Goal: Information Seeking & Learning: Find specific fact

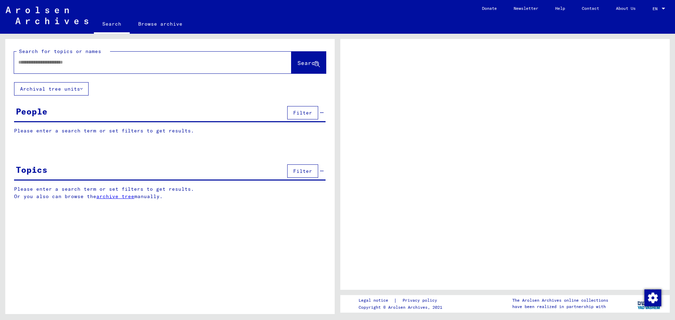
click at [96, 62] on input "text" at bounding box center [146, 62] width 256 height 7
type input "********"
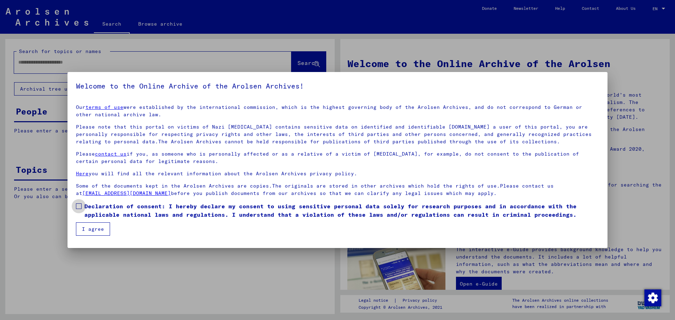
click at [78, 206] on span at bounding box center [79, 206] width 6 height 6
click at [99, 229] on button "I agree" at bounding box center [93, 228] width 34 height 13
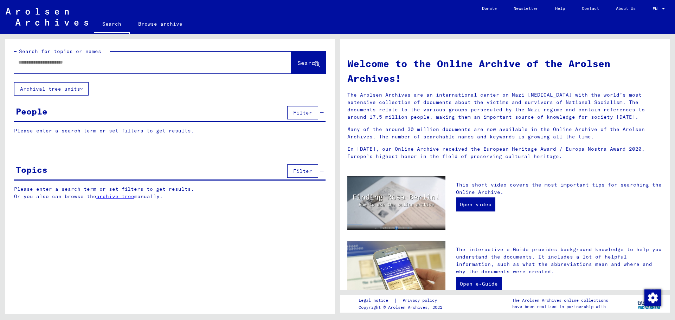
click at [70, 68] on div at bounding box center [142, 62] width 256 height 16
click at [71, 63] on input "text" at bounding box center [144, 62] width 252 height 7
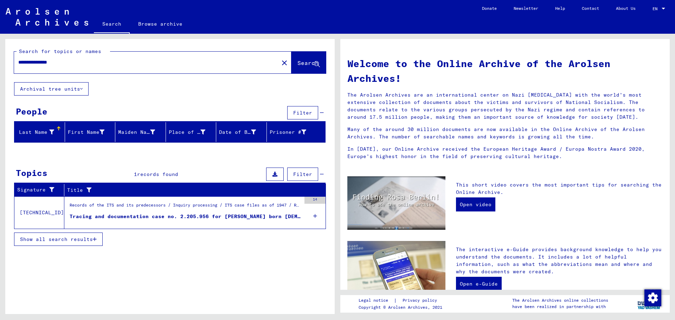
click at [95, 240] on icon "button" at bounding box center [95, 239] width 4 height 5
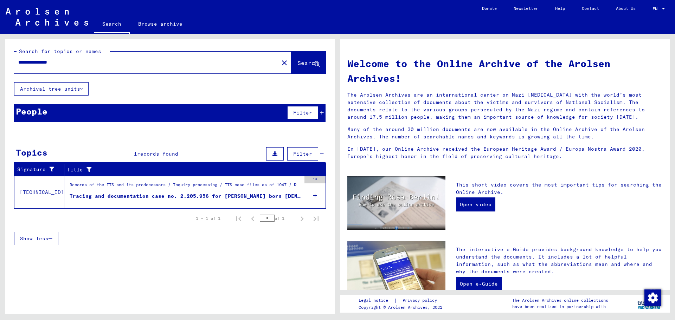
click at [154, 154] on span "records found" at bounding box center [157, 154] width 41 height 6
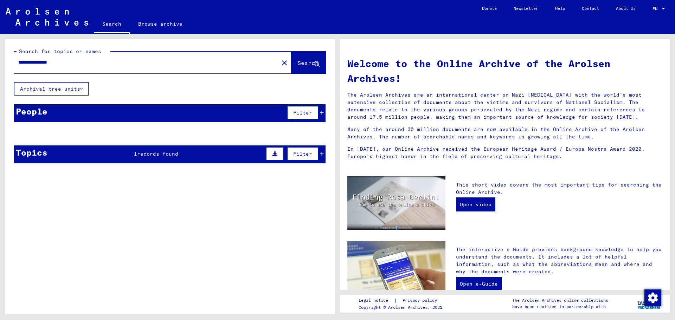
click at [160, 153] on span "records found" at bounding box center [157, 154] width 41 height 6
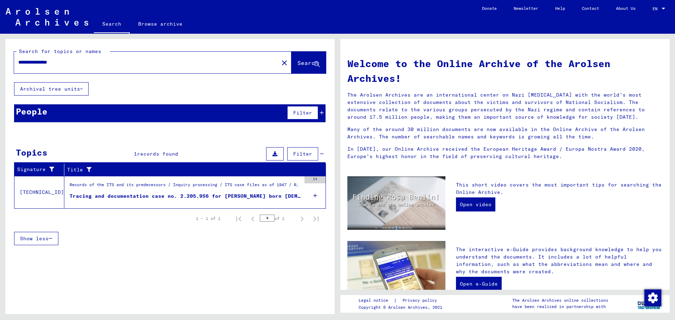
click at [237, 195] on div "Tracing and documentation case no. 2.205.956 for [PERSON_NAME] born [DEMOGRAPHI…" at bounding box center [185, 196] width 231 height 7
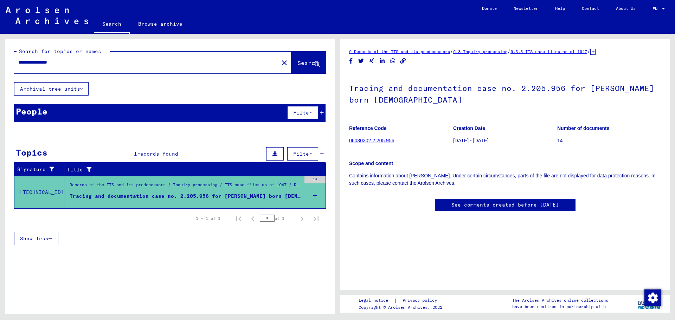
click at [46, 65] on input "**********" at bounding box center [146, 62] width 256 height 7
type input "**********"
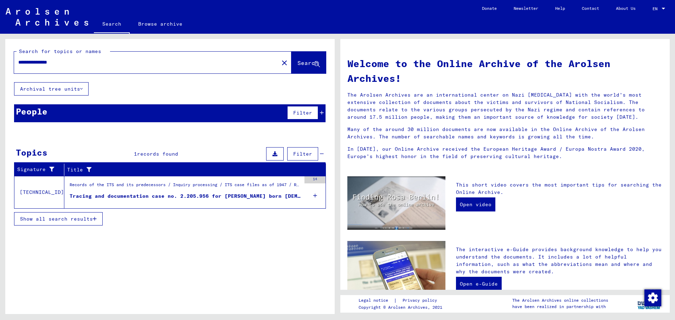
click at [98, 219] on button "Show all search results" at bounding box center [58, 218] width 89 height 13
click at [73, 92] on button "Archival tree units" at bounding box center [51, 88] width 75 height 13
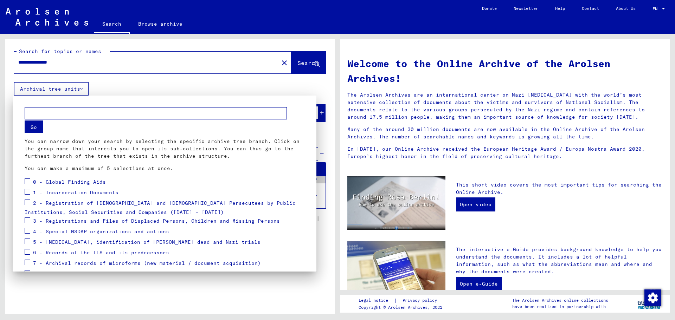
click at [84, 60] on div at bounding box center [337, 160] width 675 height 320
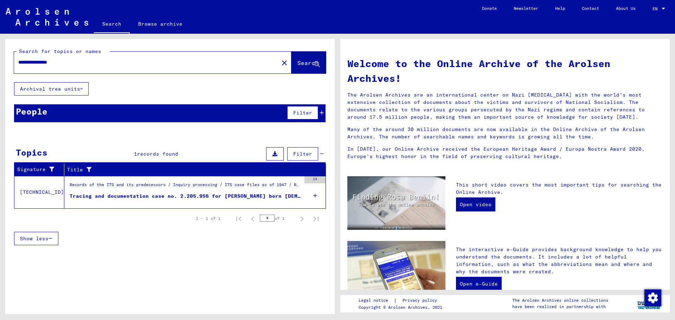
click at [280, 63] on mat-icon "close" at bounding box center [284, 63] width 8 height 8
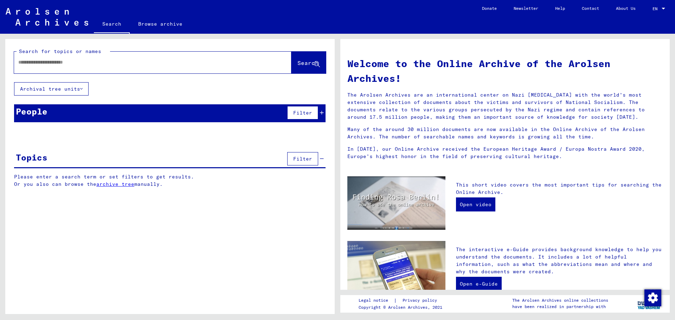
click at [117, 60] on input "text" at bounding box center [144, 62] width 252 height 7
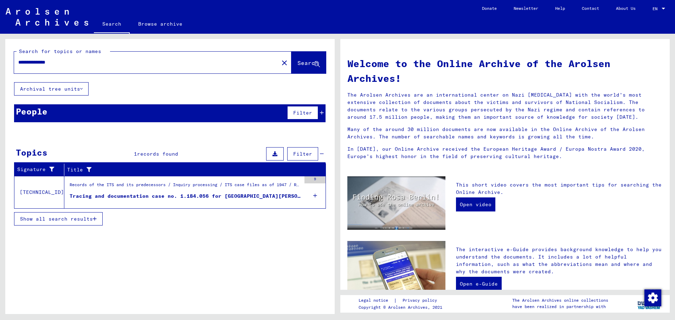
click at [44, 62] on input "**********" at bounding box center [144, 62] width 252 height 7
type input "**********"
click at [231, 195] on div "Tracing and documentation case no. 1.184.056 for [GEOGRAPHIC_DATA][PERSON_NAME]…" at bounding box center [185, 196] width 231 height 7
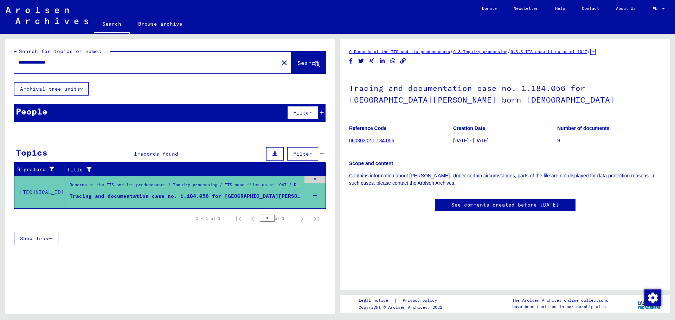
click at [380, 140] on link "06030302.1.184.056" at bounding box center [371, 141] width 45 height 6
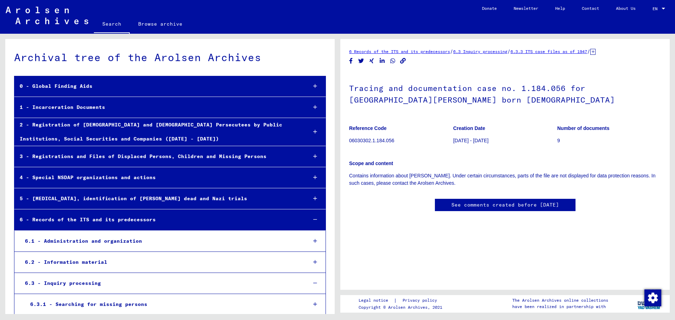
scroll to position [12685, 0]
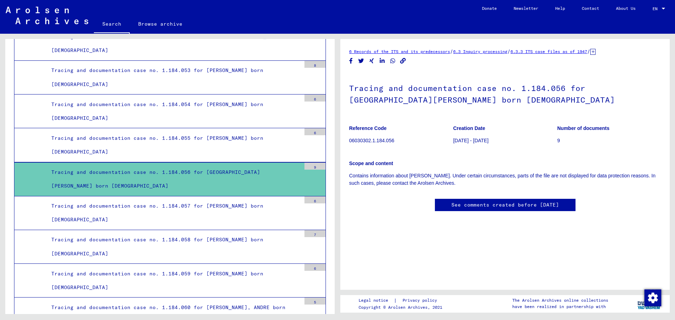
click at [95, 170] on div "Tracing and documentation case no. 1.184.056 for [GEOGRAPHIC_DATA][PERSON_NAME]…" at bounding box center [173, 179] width 255 height 27
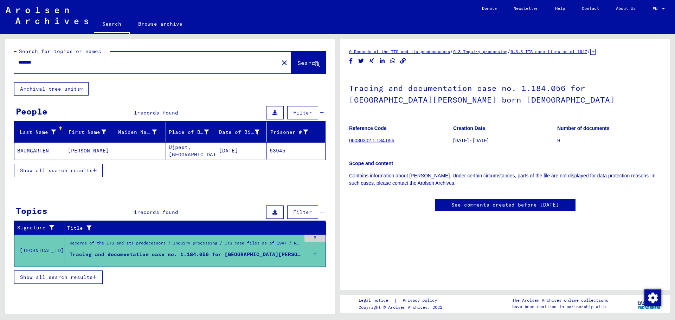
click at [94, 171] on icon "button" at bounding box center [95, 170] width 4 height 5
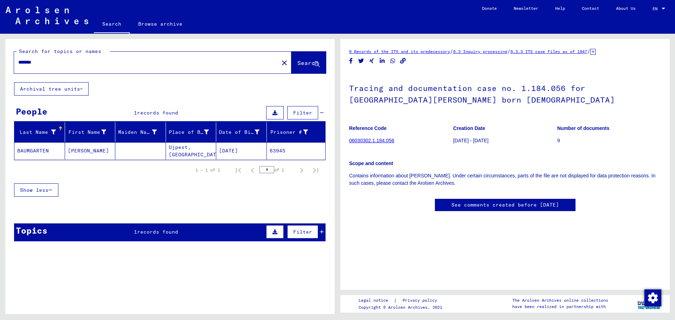
click at [62, 66] on input "*******" at bounding box center [146, 62] width 256 height 7
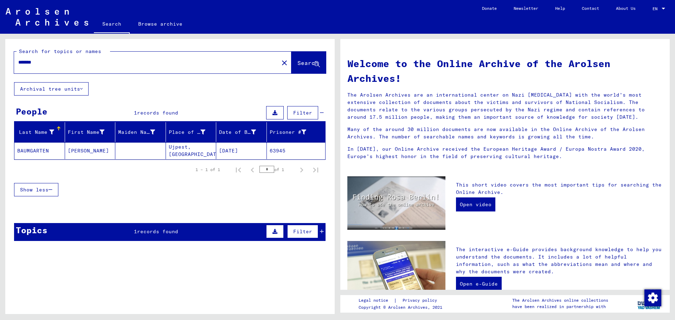
click at [58, 62] on input "*******" at bounding box center [144, 62] width 252 height 7
type input "*"
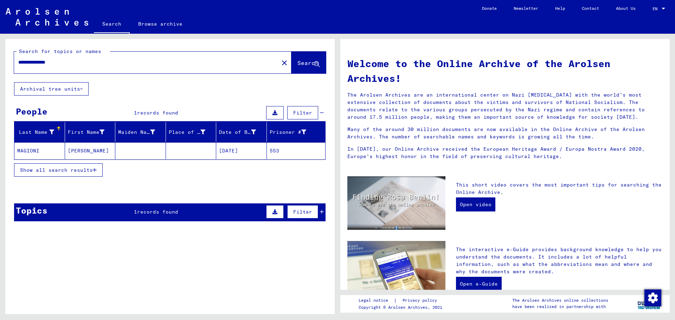
click at [231, 148] on mat-cell "[DATE]" at bounding box center [241, 150] width 51 height 17
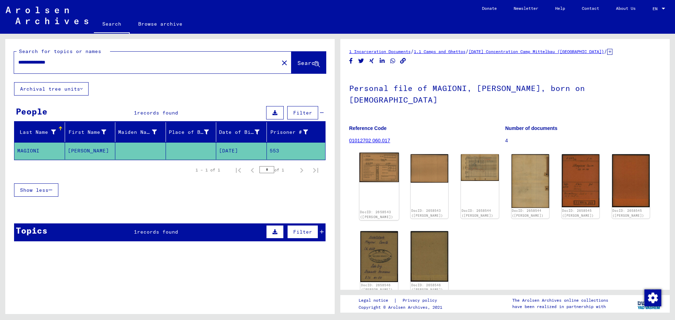
click at [386, 158] on img at bounding box center [379, 168] width 40 height 30
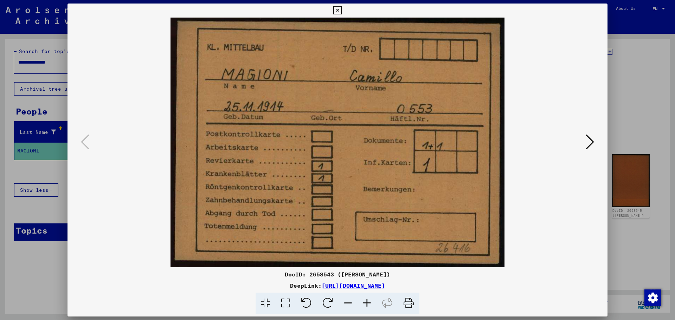
click at [337, 8] on icon at bounding box center [337, 10] width 8 height 8
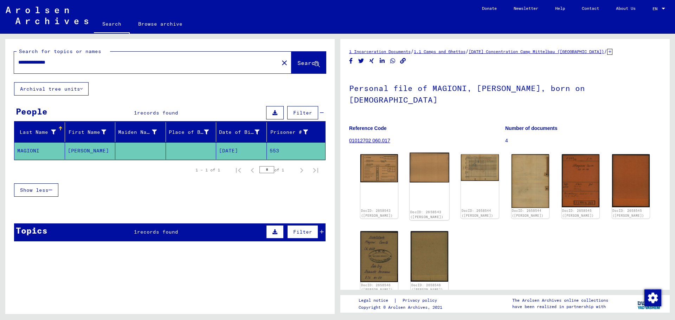
click at [428, 161] on img at bounding box center [429, 168] width 40 height 30
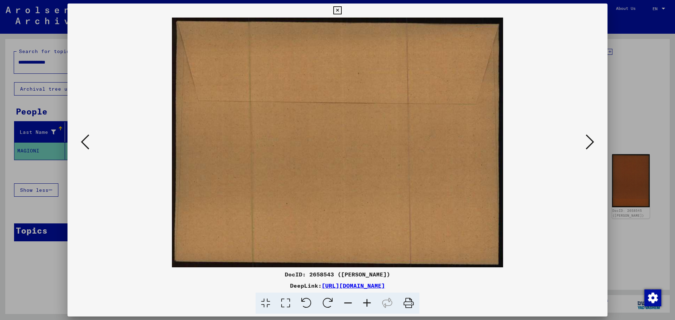
click at [591, 146] on icon at bounding box center [590, 142] width 8 height 17
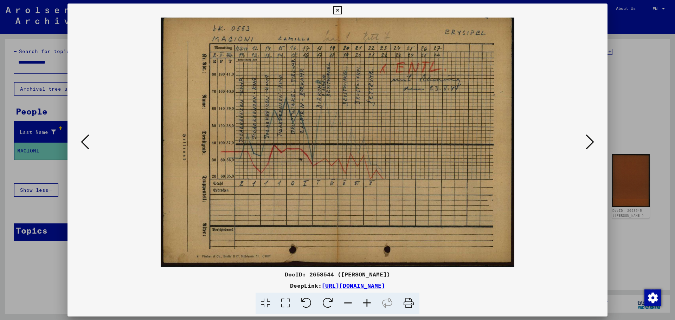
click at [334, 14] on icon at bounding box center [337, 10] width 8 height 8
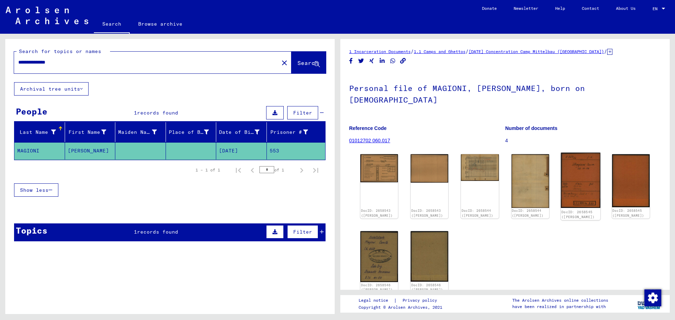
click at [581, 166] on img at bounding box center [581, 181] width 40 height 56
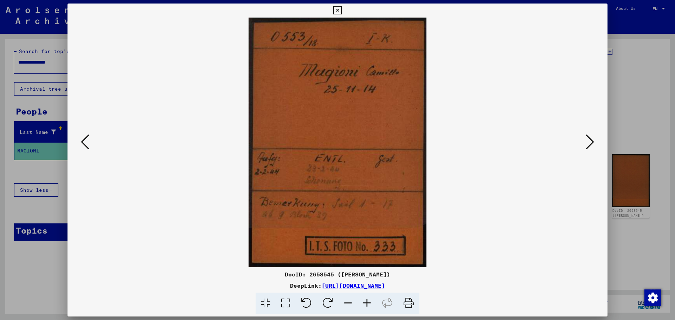
click at [337, 9] on icon at bounding box center [337, 10] width 8 height 8
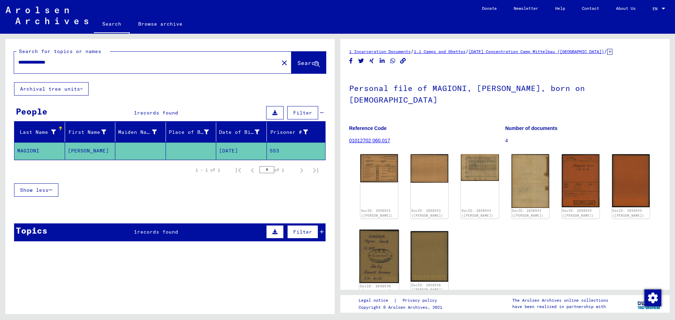
click at [374, 245] on img at bounding box center [379, 256] width 40 height 54
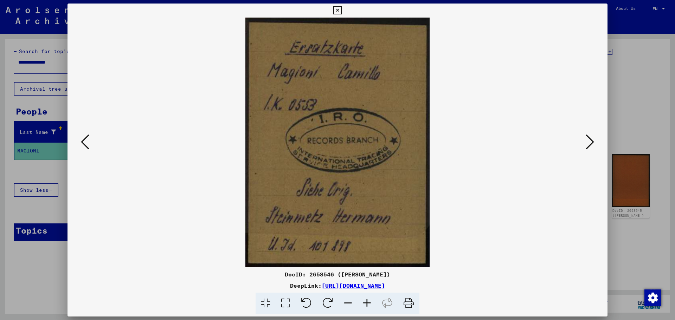
click at [589, 141] on icon at bounding box center [590, 142] width 8 height 17
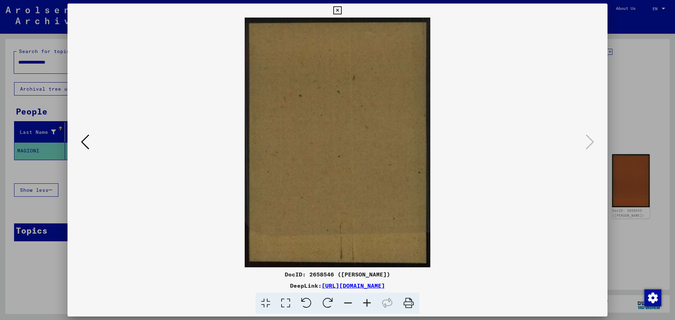
click at [338, 7] on icon at bounding box center [337, 10] width 8 height 8
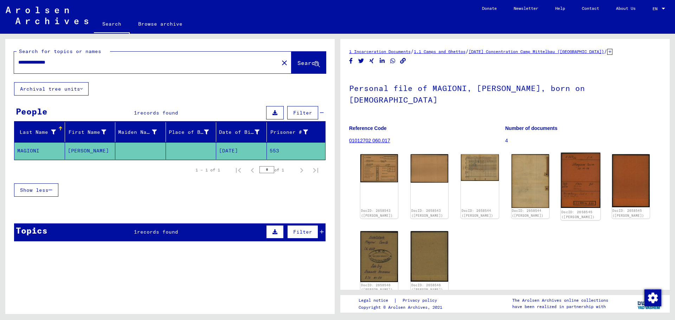
click at [573, 177] on img at bounding box center [581, 181] width 40 height 56
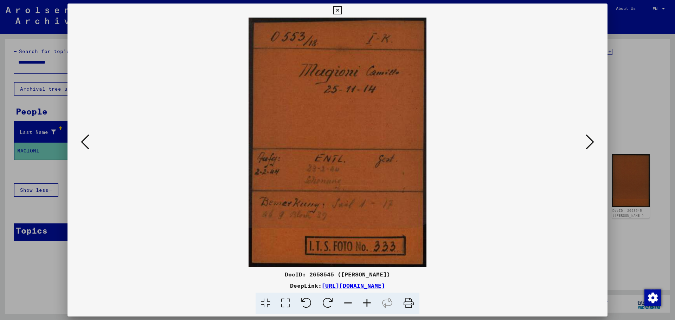
click at [337, 9] on icon at bounding box center [337, 10] width 8 height 8
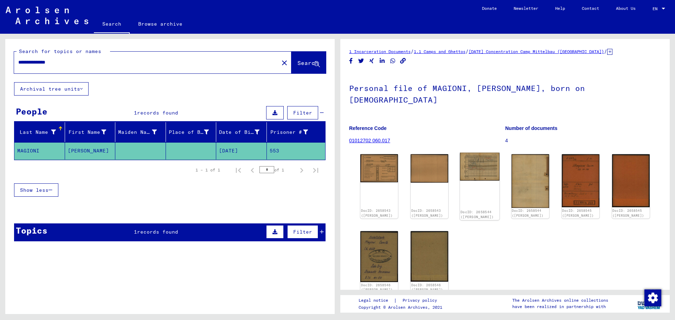
click at [484, 162] on img at bounding box center [480, 167] width 40 height 28
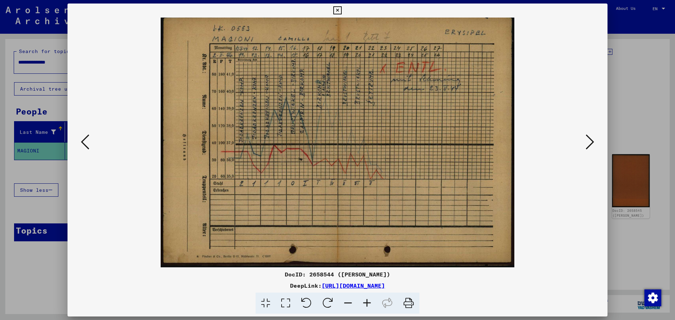
click at [339, 11] on icon at bounding box center [337, 10] width 8 height 8
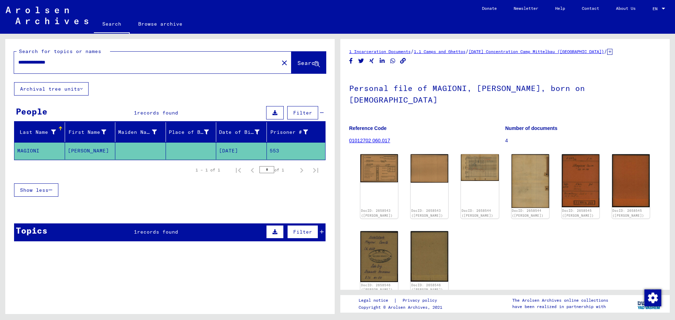
click at [57, 62] on input "**********" at bounding box center [146, 62] width 256 height 7
type input "**********"
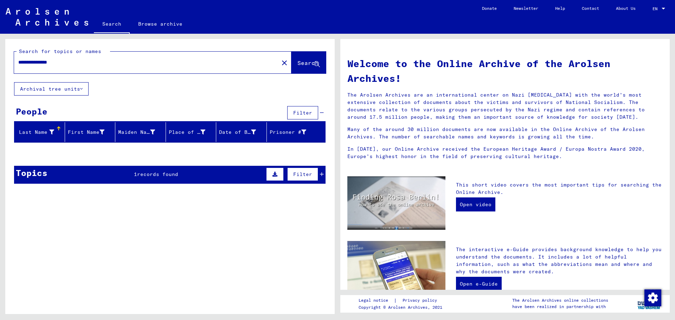
click at [152, 176] on span "records found" at bounding box center [157, 174] width 41 height 6
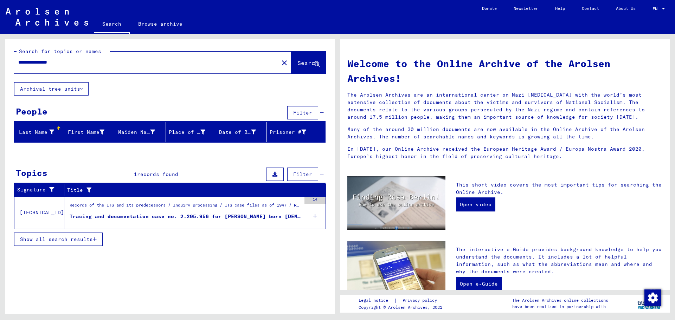
click at [97, 241] on icon "button" at bounding box center [95, 239] width 4 height 5
